Goal: Navigation & Orientation: Find specific page/section

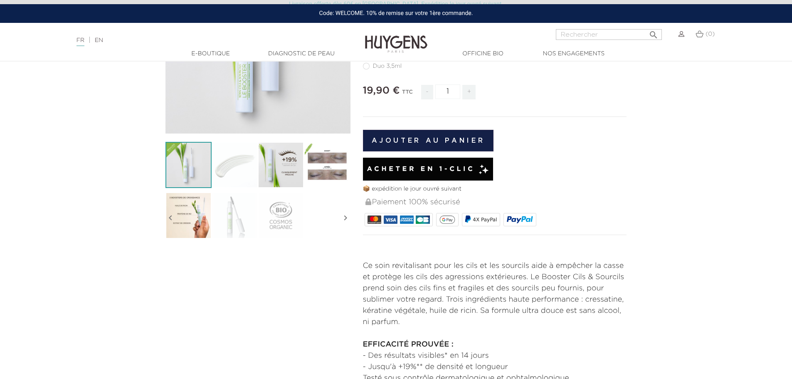
scroll to position [42, 0]
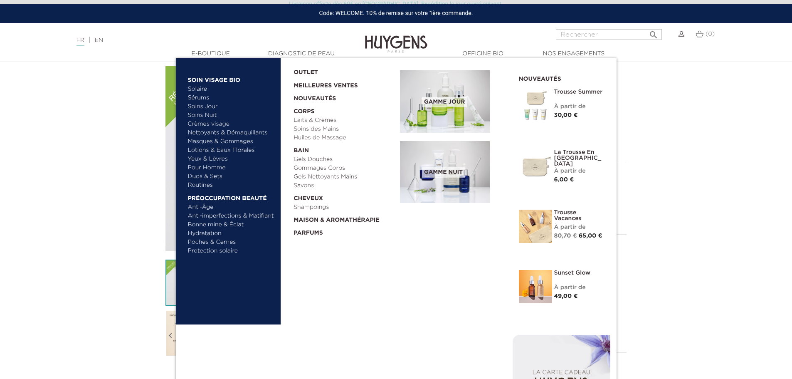
click at [214, 57] on link "  E-Boutique" at bounding box center [210, 53] width 83 height 9
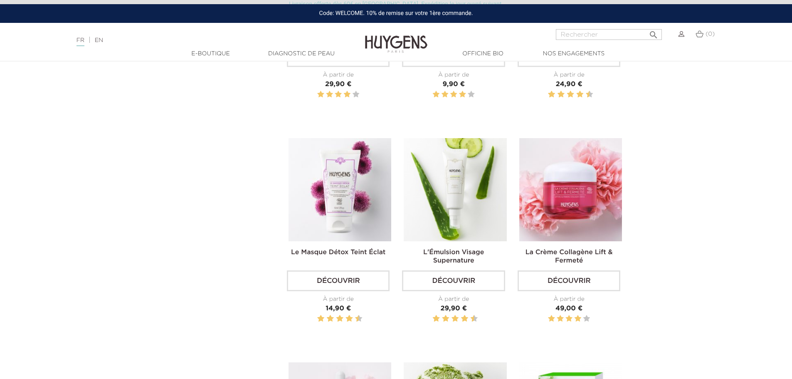
scroll to position [1165, 0]
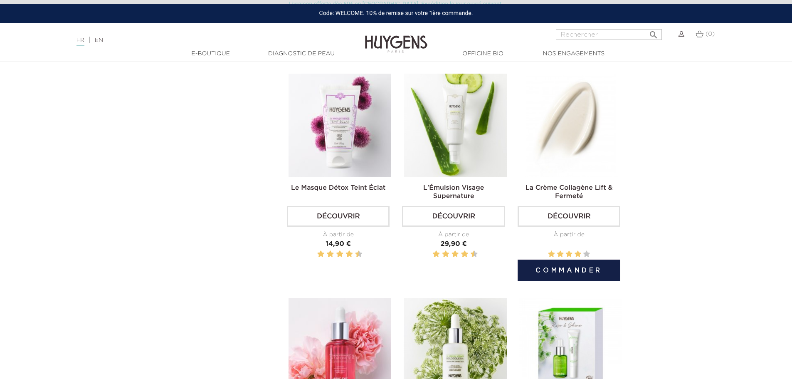
click at [560, 217] on link "Découvrir" at bounding box center [569, 216] width 103 height 21
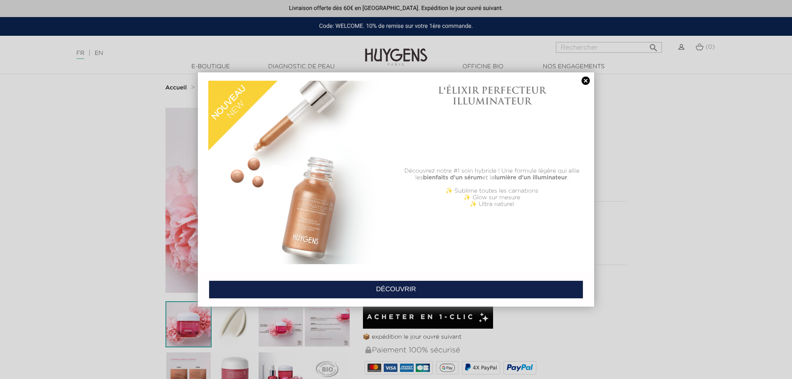
click at [584, 85] on h1 "L'ÉLIXIR PERFECTEUR ILLUMINATEUR" at bounding box center [492, 96] width 183 height 22
click at [586, 75] on div "L'ÉLIXIR PERFECTEUR ILLUMINATEUR Découvrez notre #1 soin hybride ! Une formule …" at bounding box center [396, 172] width 396 height 200
click at [586, 79] on link at bounding box center [586, 81] width 12 height 9
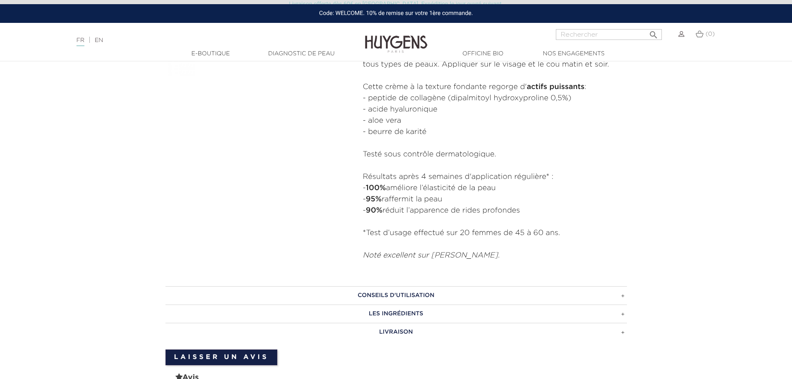
scroll to position [374, 0]
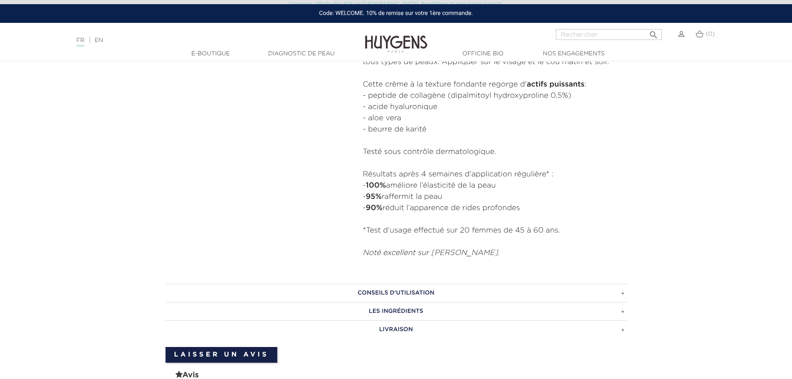
click at [470, 308] on h3 "LES INGRÉDIENTS" at bounding box center [397, 311] width 462 height 18
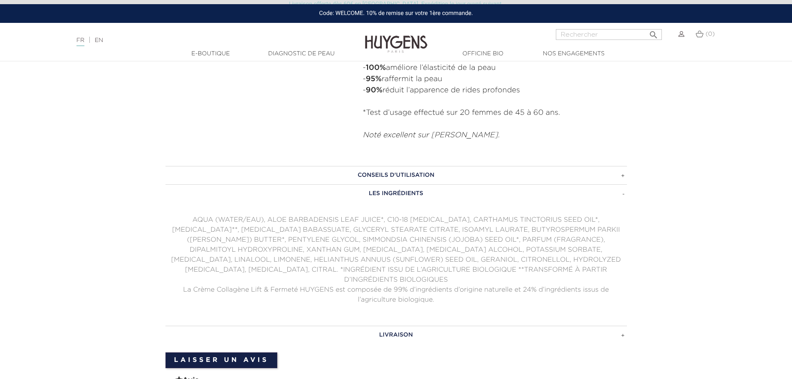
scroll to position [416, 0]
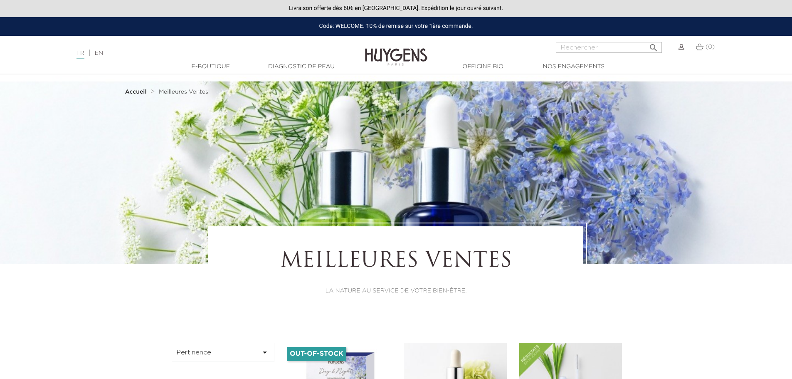
scroll to position [1165, 0]
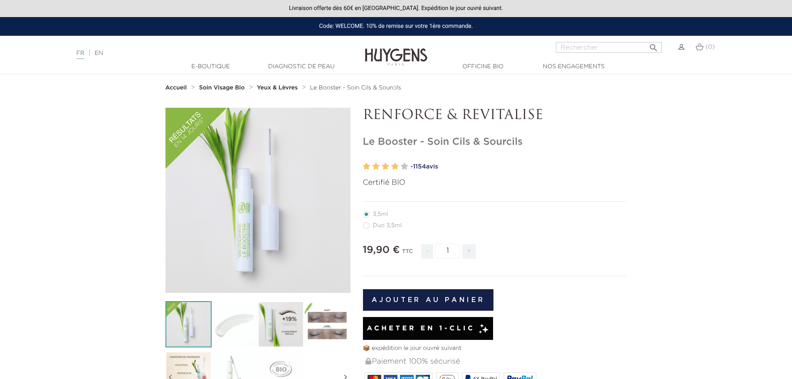
scroll to position [42, 0]
click at [492, 134] on link "Nos boutiques" at bounding box center [497, 130] width 83 height 17
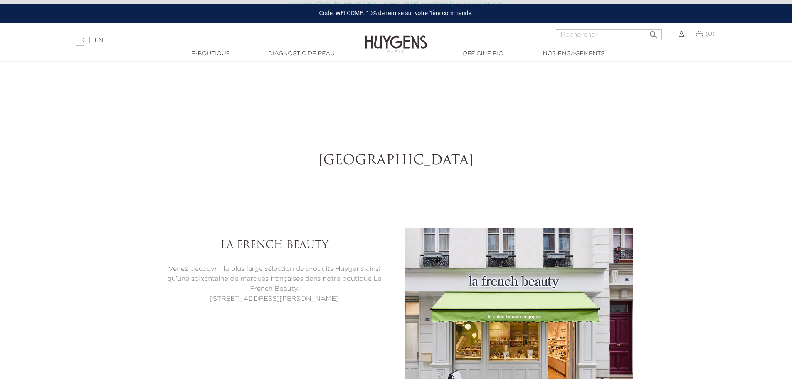
select select "FR"
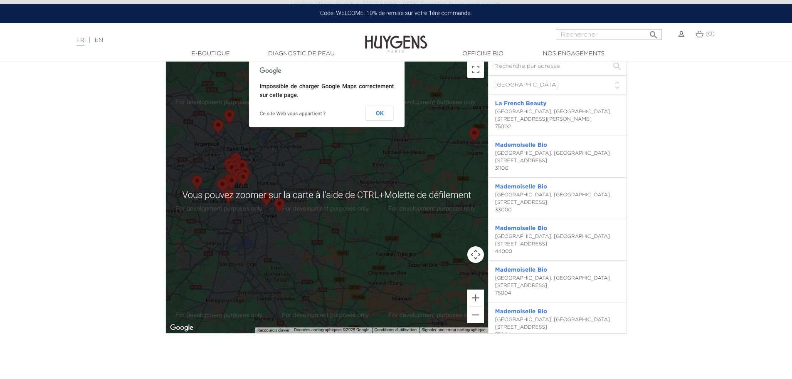
scroll to position [2313, 0]
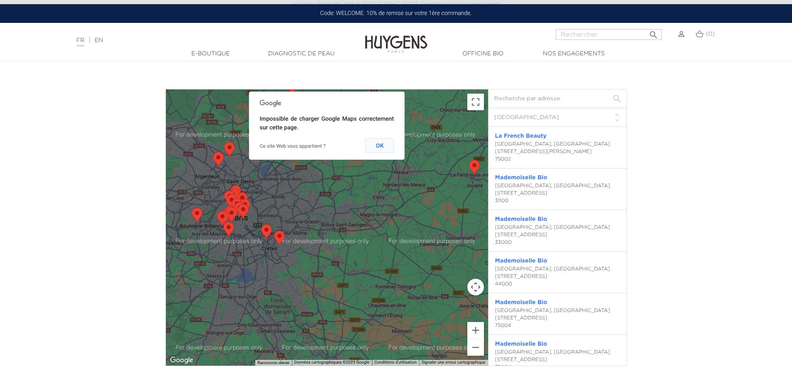
click at [373, 152] on button "OK" at bounding box center [380, 145] width 29 height 15
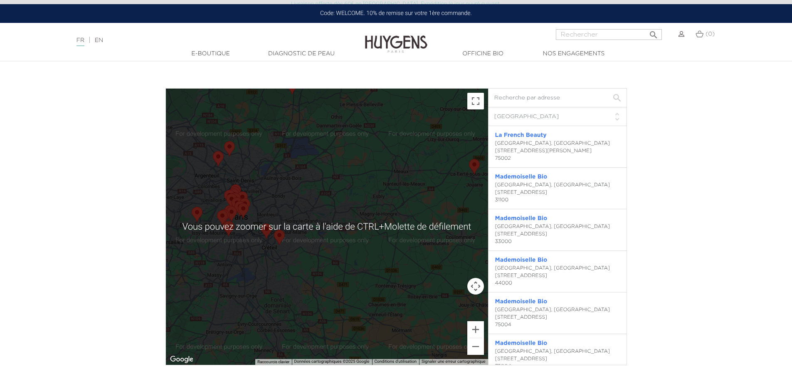
scroll to position [2229, 0]
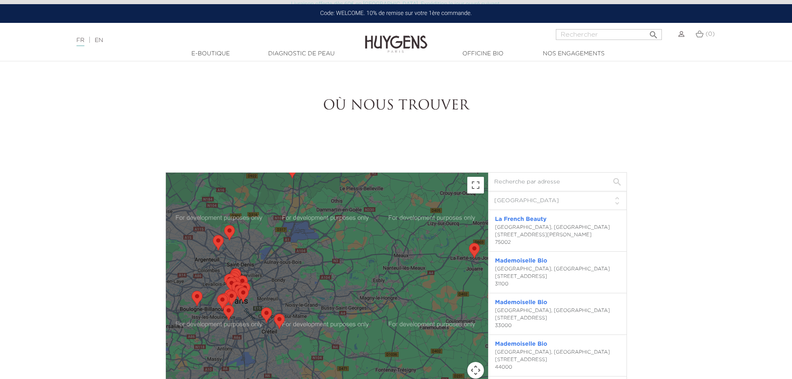
click at [564, 185] on input "text" at bounding box center [558, 182] width 138 height 19
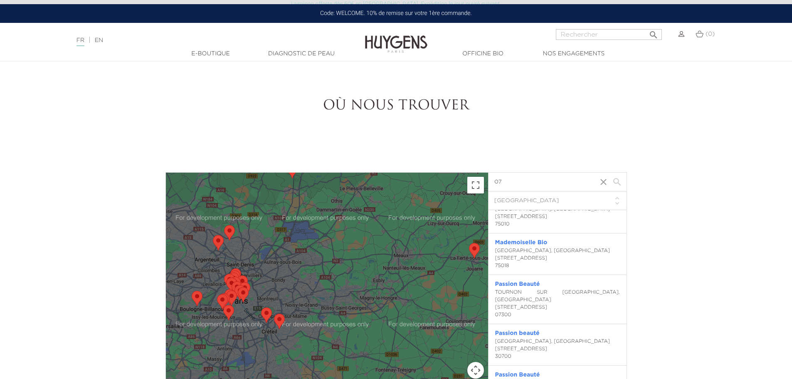
scroll to position [0, 0]
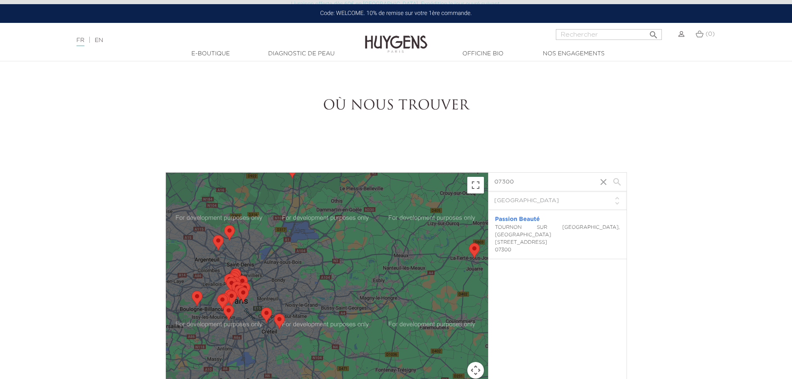
type input "07300"
click at [530, 223] on div "Passion Beauté" at bounding box center [557, 219] width 125 height 9
click at [530, 221] on link "Passion Beauté" at bounding box center [517, 219] width 45 height 6
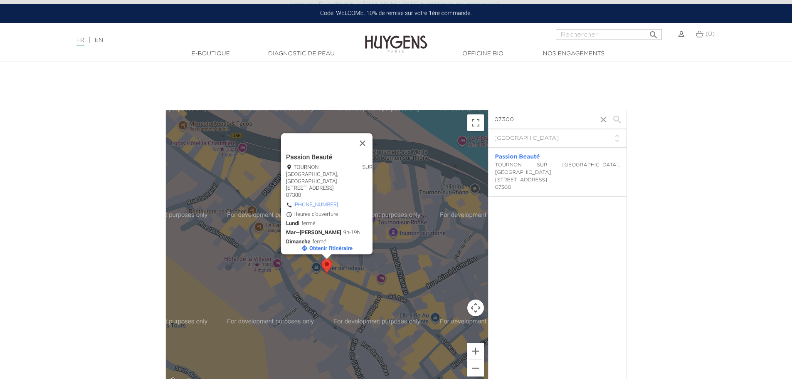
scroll to position [2354, 0]
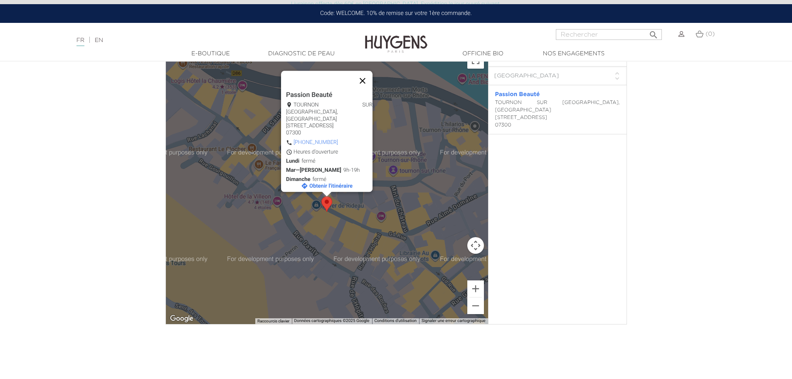
click at [366, 80] on button "Fermer" at bounding box center [363, 81] width 20 height 20
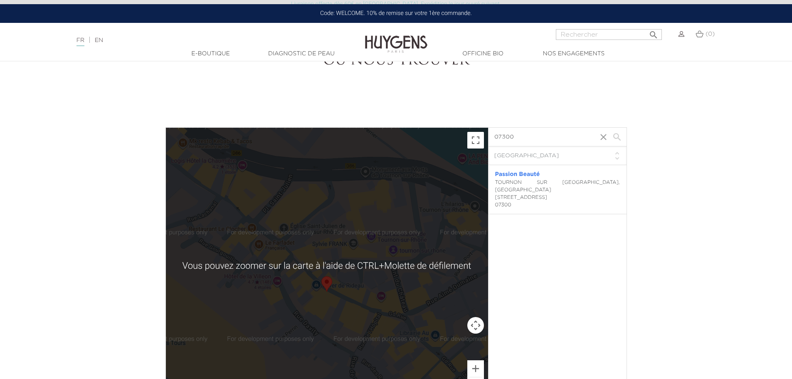
scroll to position [2271, 0]
